Goal: Book appointment/travel/reservation

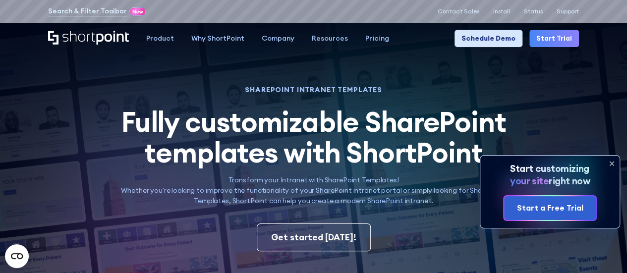
click at [498, 36] on link "Schedule Demo" at bounding box center [489, 38] width 68 height 17
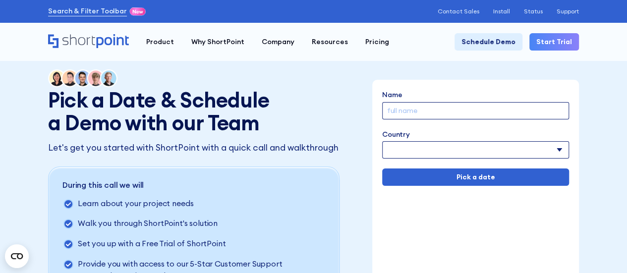
click at [460, 112] on input "Name" at bounding box center [475, 110] width 187 height 17
type input "Sundharvijay"
click at [557, 153] on select "Afghanistan Albania Algeria American Samoa Andorra Angola Anguilla Argentina Ar…" at bounding box center [475, 149] width 187 height 17
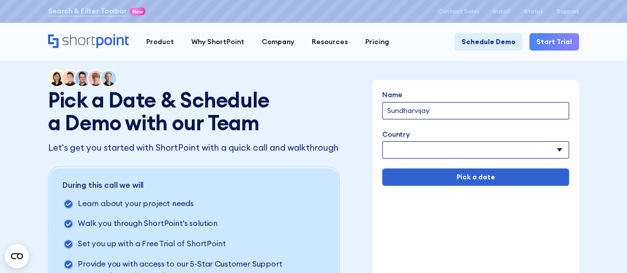
select select "India"
click at [382, 141] on select "Afghanistan Albania Algeria American Samoa Andorra Angola Anguilla Argentina Ar…" at bounding box center [475, 149] width 187 height 17
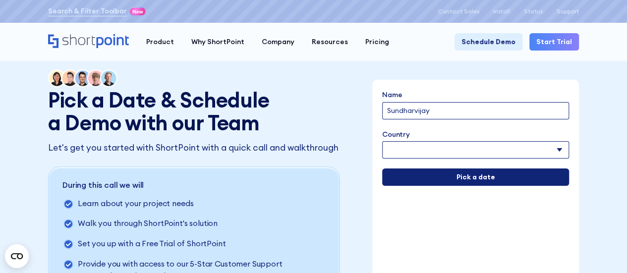
click at [481, 177] on input "Pick a date" at bounding box center [475, 177] width 187 height 17
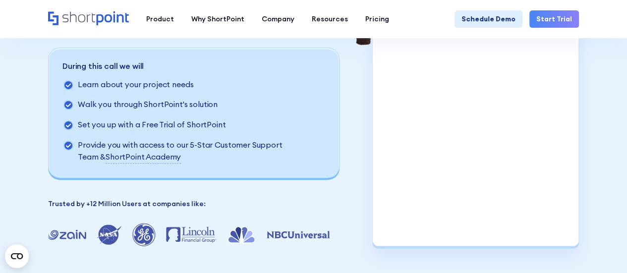
scroll to position [1, 0]
click at [596, 140] on div "Pick a Date & Schedule a Demo with our Team Let's get you started with ShortPoi…" at bounding box center [313, 98] width 627 height 435
